Goal: Task Accomplishment & Management: Manage account settings

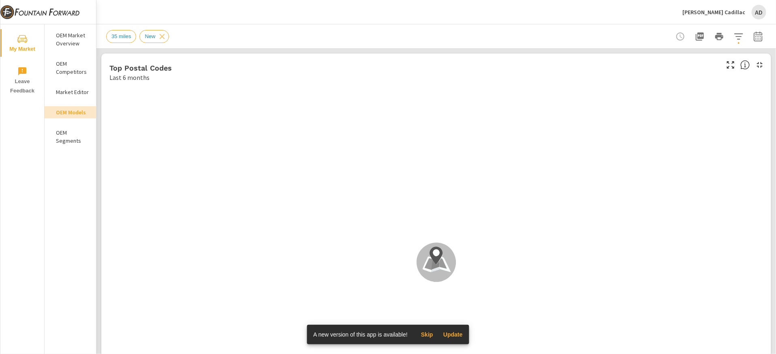
scroll to position [56, 0]
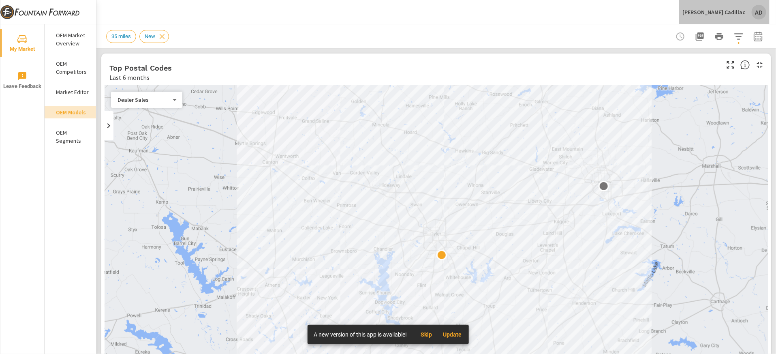
click at [758, 16] on div "AD" at bounding box center [759, 12] width 15 height 15
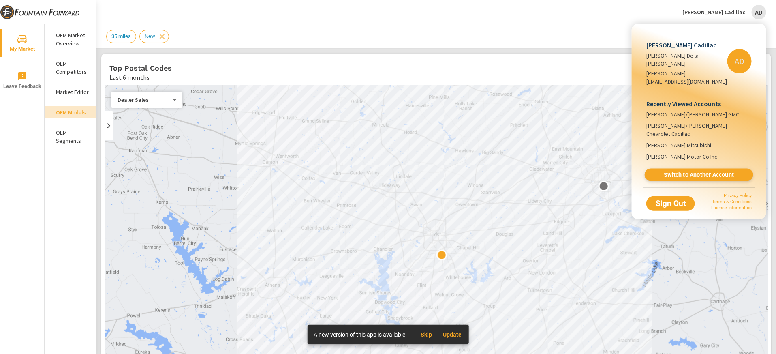
click at [683, 171] on span "Switch to Another Account" at bounding box center [698, 175] width 99 height 8
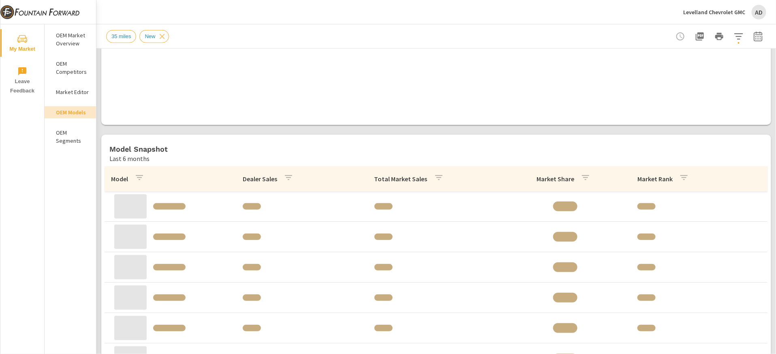
scroll to position [320, 0]
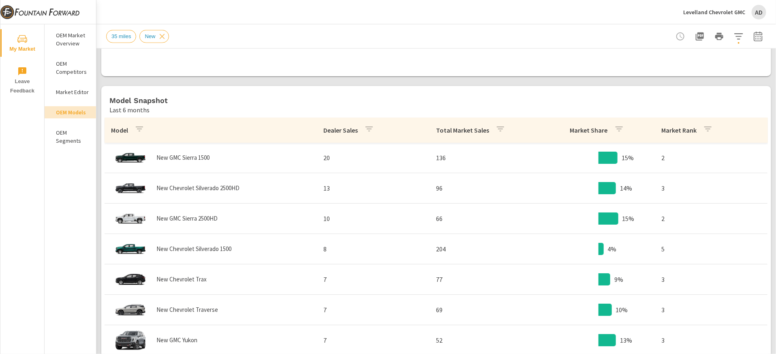
scroll to position [386, 0]
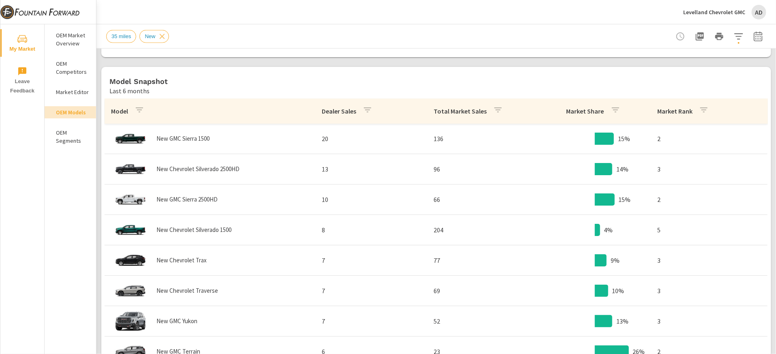
click at [517, 106] on icon "button" at bounding box center [616, 110] width 10 height 10
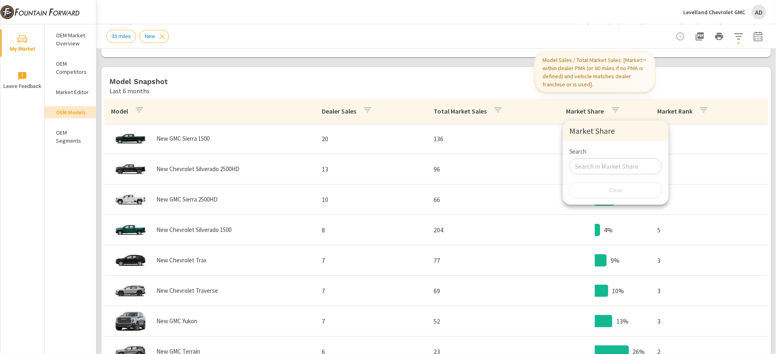
click at [517, 107] on div at bounding box center [388, 177] width 776 height 354
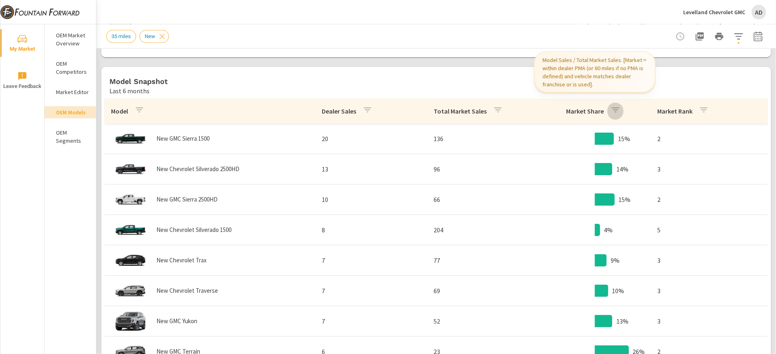
click at [517, 111] on icon "button" at bounding box center [616, 110] width 10 height 10
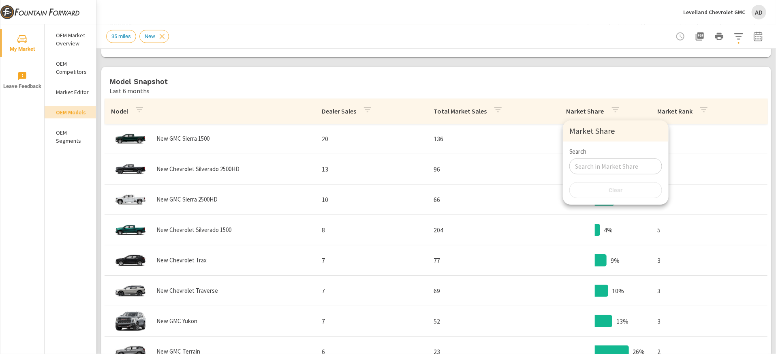
click at [517, 94] on div at bounding box center [388, 177] width 776 height 354
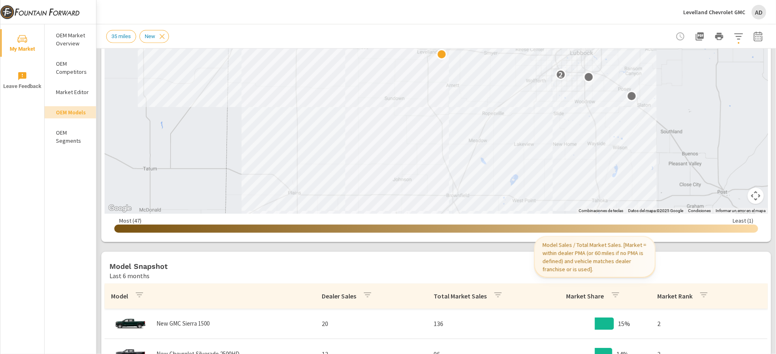
scroll to position [42, 0]
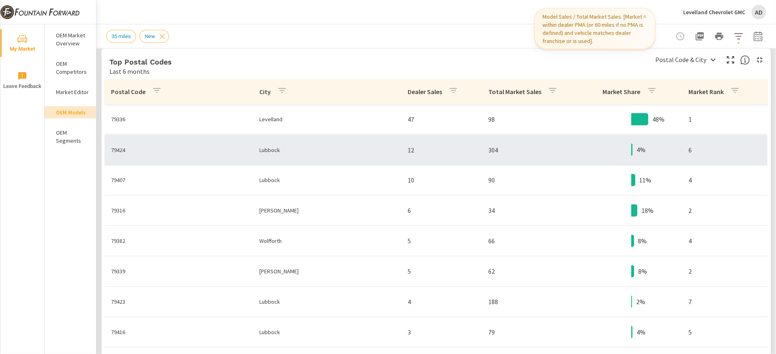
scroll to position [727, 0]
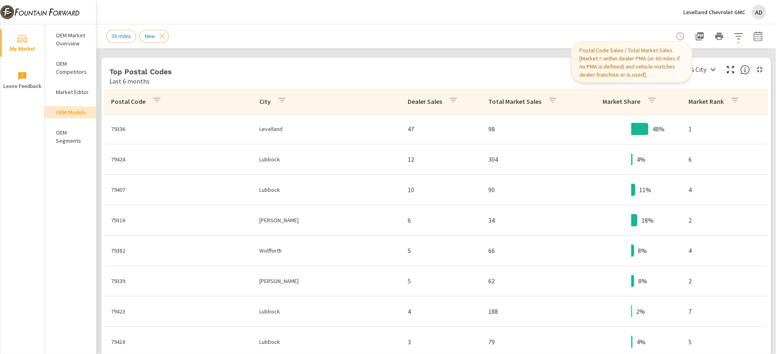
click at [517, 99] on p "Market Share" at bounding box center [622, 102] width 38 height 8
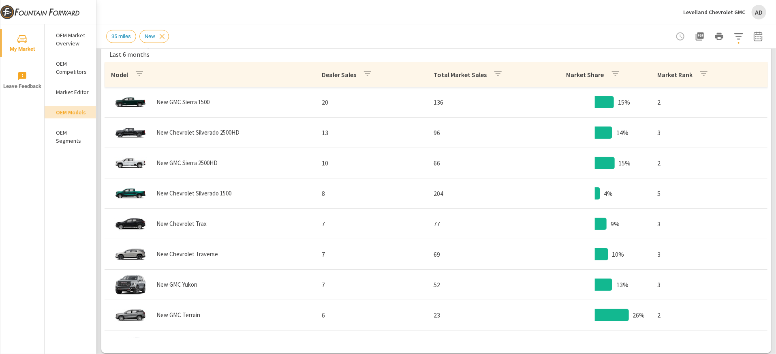
scroll to position [412, 0]
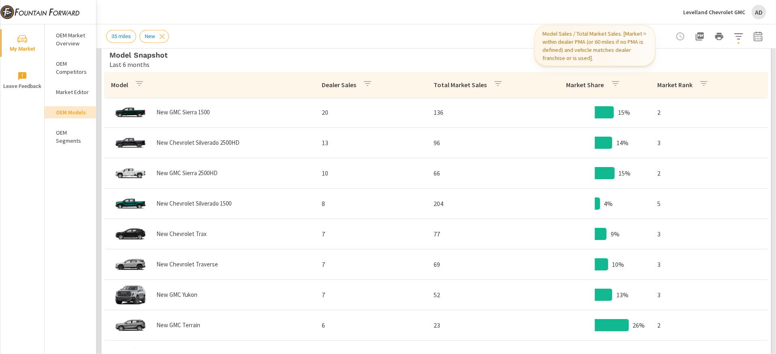
click at [517, 86] on icon "button" at bounding box center [616, 84] width 10 height 10
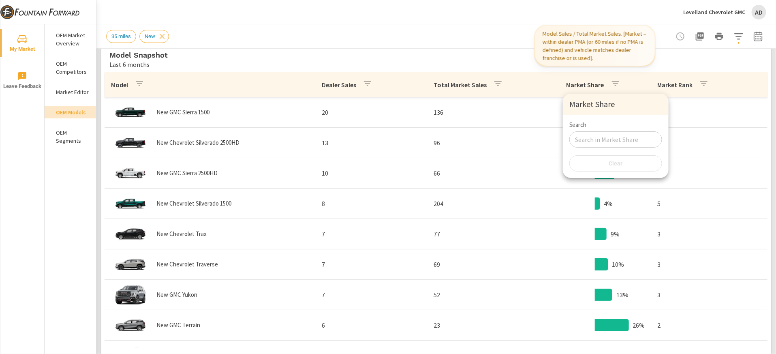
click at [517, 78] on div at bounding box center [388, 177] width 776 height 354
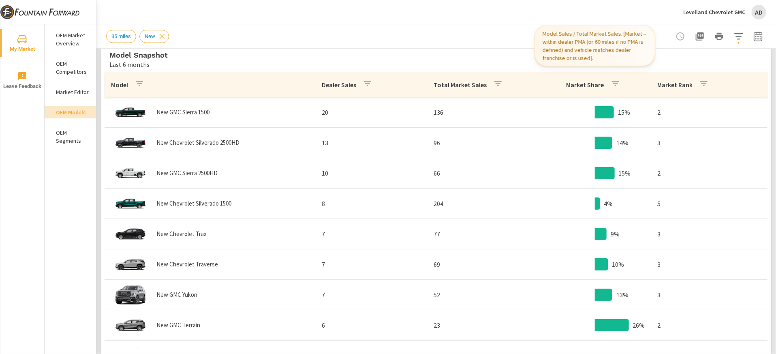
click at [517, 83] on p "Market Share" at bounding box center [586, 85] width 38 height 8
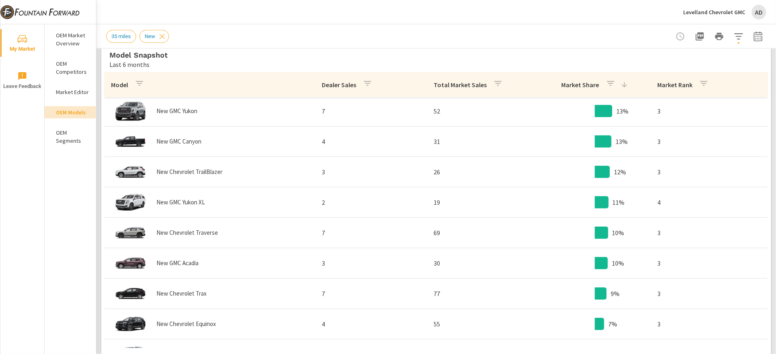
scroll to position [217, 0]
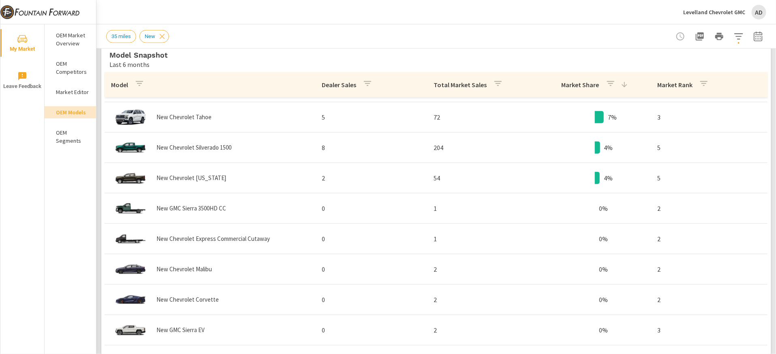
scroll to position [452, 0]
